Goal: Task Accomplishment & Management: Manage account settings

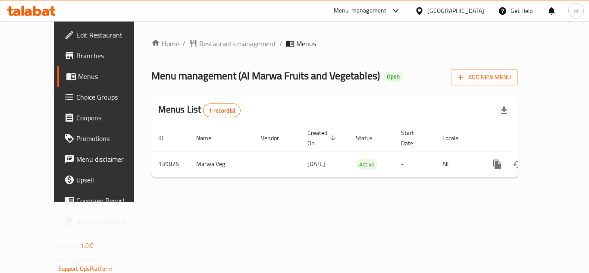
click at [467, 8] on div "[GEOGRAPHIC_DATA]" at bounding box center [455, 10] width 57 height 9
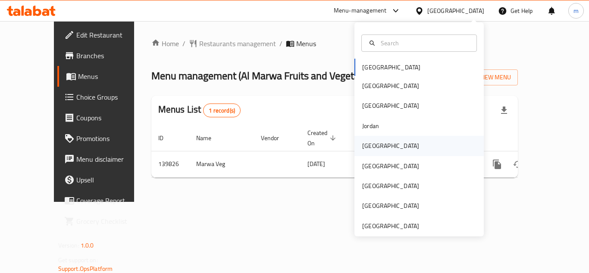
click at [365, 145] on div "[GEOGRAPHIC_DATA]" at bounding box center [390, 145] width 57 height 9
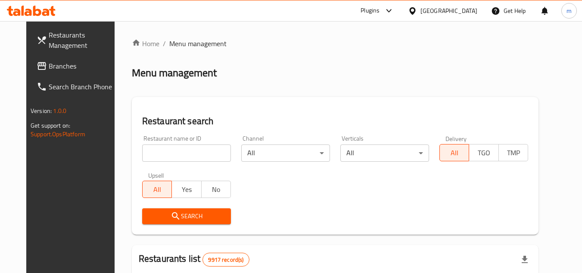
click at [53, 70] on span "Branches" at bounding box center [83, 66] width 68 height 10
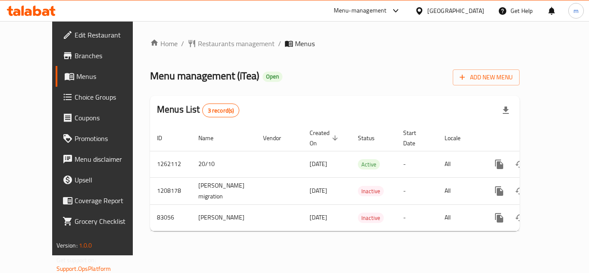
click at [374, 81] on div "Menu management ( iTea ) Open Add New Menu" at bounding box center [334, 75] width 369 height 19
click at [253, 105] on div "Menus List 3 record(s)" at bounding box center [334, 110] width 369 height 29
click at [75, 35] on span "Edit Restaurant" at bounding box center [109, 35] width 69 height 10
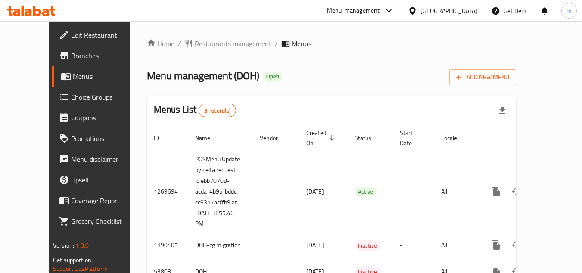
click at [324, 69] on div "Menu management ( DOH ) Open Add New Menu" at bounding box center [331, 75] width 369 height 19
click at [206, 42] on span "Restaurants management" at bounding box center [233, 43] width 77 height 10
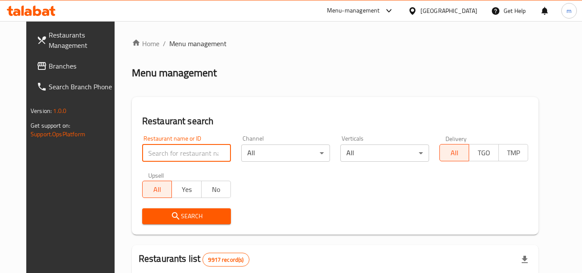
click at [168, 155] on input "search" at bounding box center [186, 152] width 89 height 17
paste input "26640"
type input "26640"
click at [160, 153] on input "26640" at bounding box center [186, 152] width 89 height 17
click button "Search" at bounding box center [186, 216] width 89 height 16
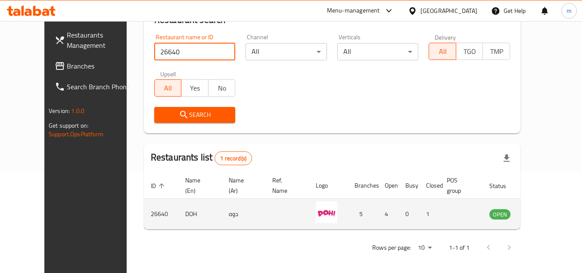
scroll to position [104, 0]
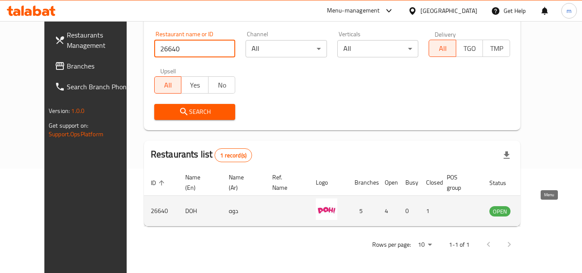
click at [545, 214] on icon "enhanced table" at bounding box center [539, 211] width 9 height 7
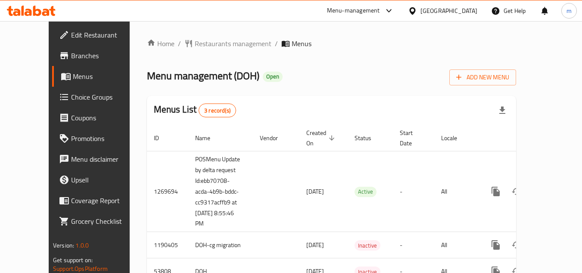
click at [374, 87] on div "Home / Restaurants management / Menus Menu management ( DOH ) Open Add New Menu…" at bounding box center [331, 164] width 369 height 253
